Goal: Information Seeking & Learning: Compare options

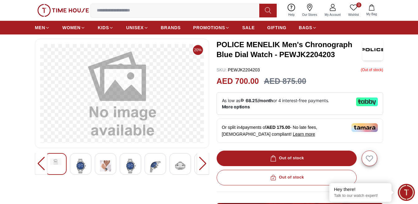
scroll to position [31, 0]
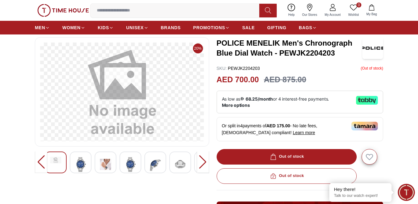
click at [82, 172] on img at bounding box center [80, 164] width 11 height 15
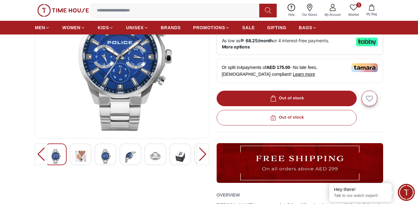
scroll to position [93, 0]
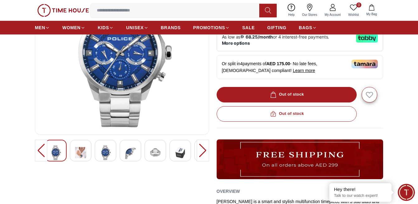
click at [99, 161] on div at bounding box center [106, 151] width 22 height 22
click at [128, 157] on img at bounding box center [130, 152] width 11 height 15
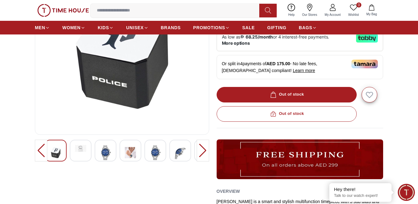
click at [154, 157] on img at bounding box center [155, 152] width 11 height 15
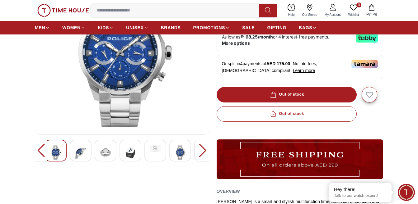
click at [185, 159] on img at bounding box center [180, 152] width 11 height 15
click at [196, 159] on div at bounding box center [205, 151] width 22 height 22
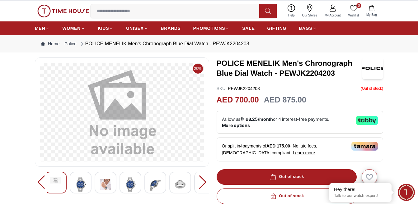
scroll to position [0, 0]
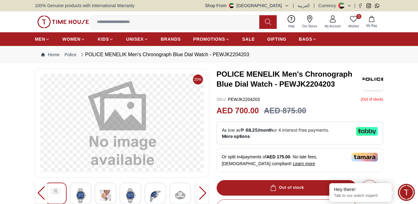
click at [124, 25] on input at bounding box center [178, 22] width 174 height 12
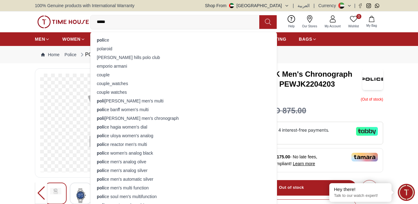
type input "******"
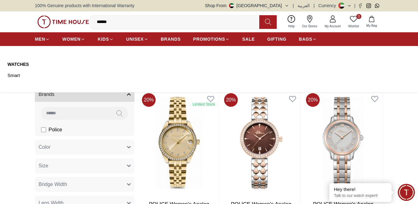
scroll to position [62, 0]
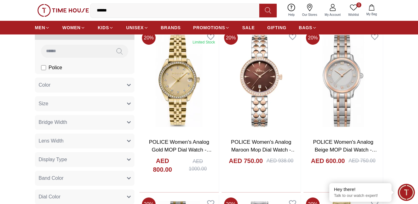
click at [141, 16] on input "******" at bounding box center [178, 10] width 174 height 12
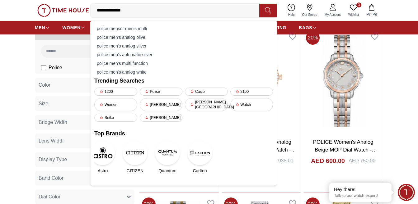
type input "**********"
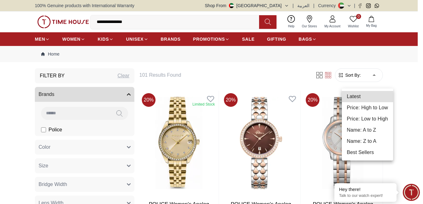
click at [373, 119] on li "Price: Low to High" at bounding box center [367, 119] width 51 height 11
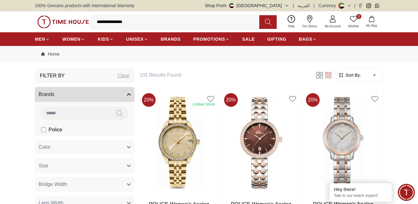
type input "*"
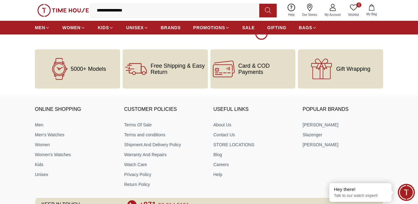
scroll to position [1182, 0]
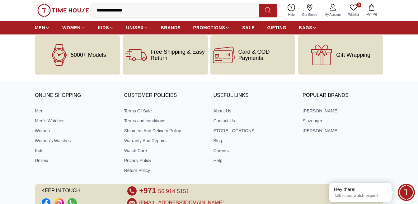
scroll to position [1027, 0]
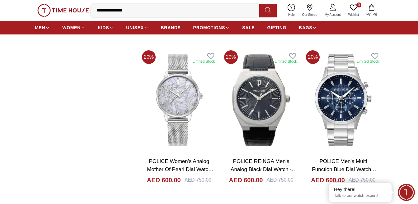
scroll to position [1338, 0]
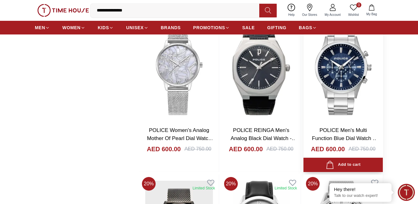
click at [354, 91] on img at bounding box center [342, 69] width 79 height 105
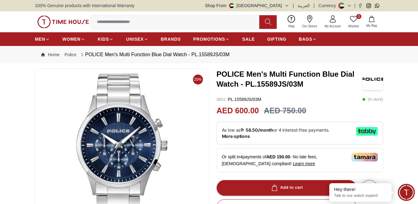
scroll to position [62, 0]
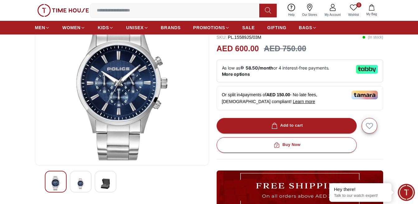
click at [79, 190] on img at bounding box center [80, 183] width 11 height 15
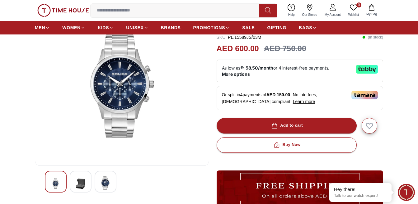
click at [106, 191] on img at bounding box center [105, 183] width 11 height 14
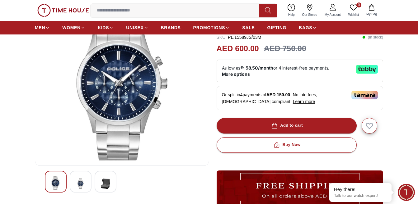
click at [106, 192] on img at bounding box center [105, 183] width 11 height 15
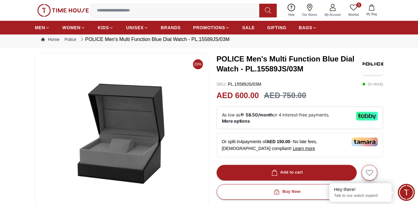
scroll to position [0, 0]
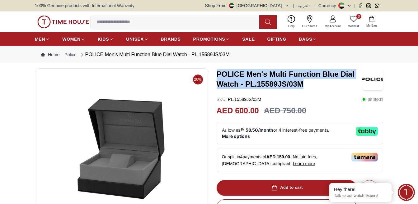
drag, startPoint x: 215, startPoint y: 77, endPoint x: 302, endPoint y: 91, distance: 88.4
copy h3 "POLICE Men's Multi Function Blue Dial Watch - PL.15589JS/03M"
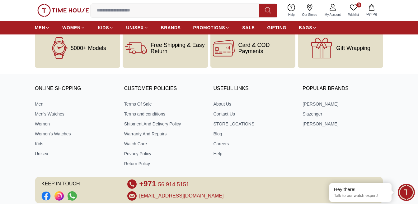
scroll to position [875, 0]
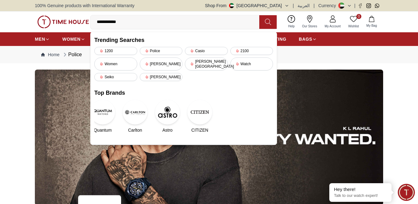
type input "**********"
click at [266, 25] on button at bounding box center [267, 22] width 17 height 14
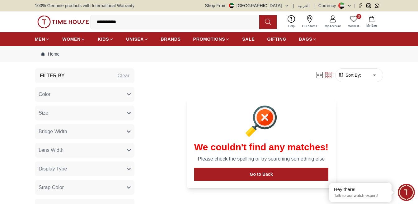
click at [98, 24] on input "**********" at bounding box center [178, 22] width 174 height 12
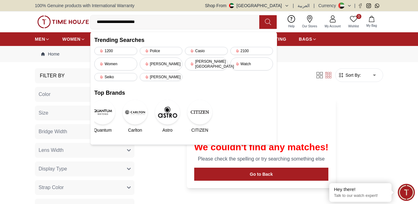
type input "**********"
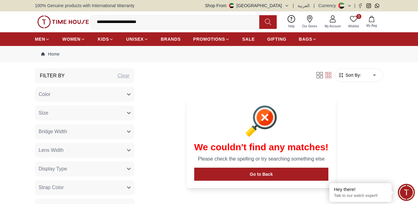
click at [161, 28] on input "**********" at bounding box center [178, 22] width 174 height 12
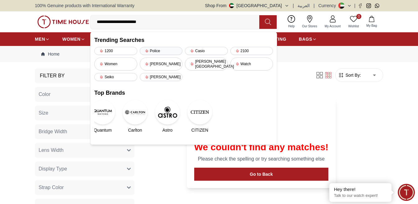
click at [160, 51] on div "Police" at bounding box center [161, 51] width 43 height 8
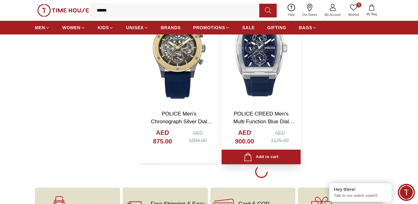
scroll to position [1058, 0]
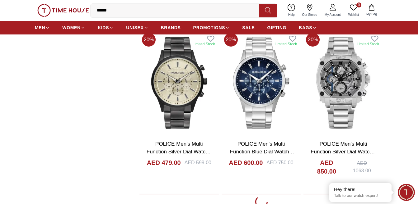
scroll to position [3142, 0]
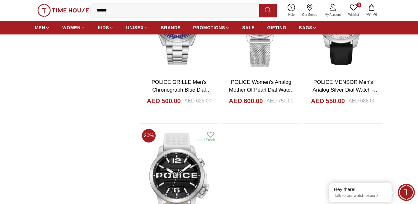
scroll to position [5444, 0]
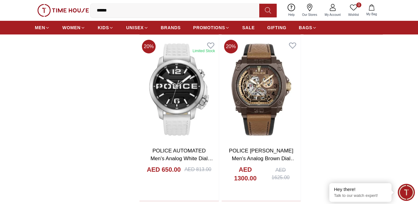
scroll to position [5599, 0]
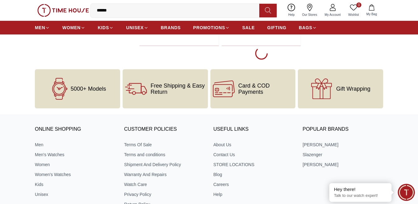
scroll to position [3142, 0]
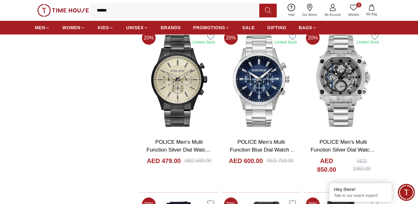
scroll to position [1058, 0]
